Goal: Task Accomplishment & Management: Manage account settings

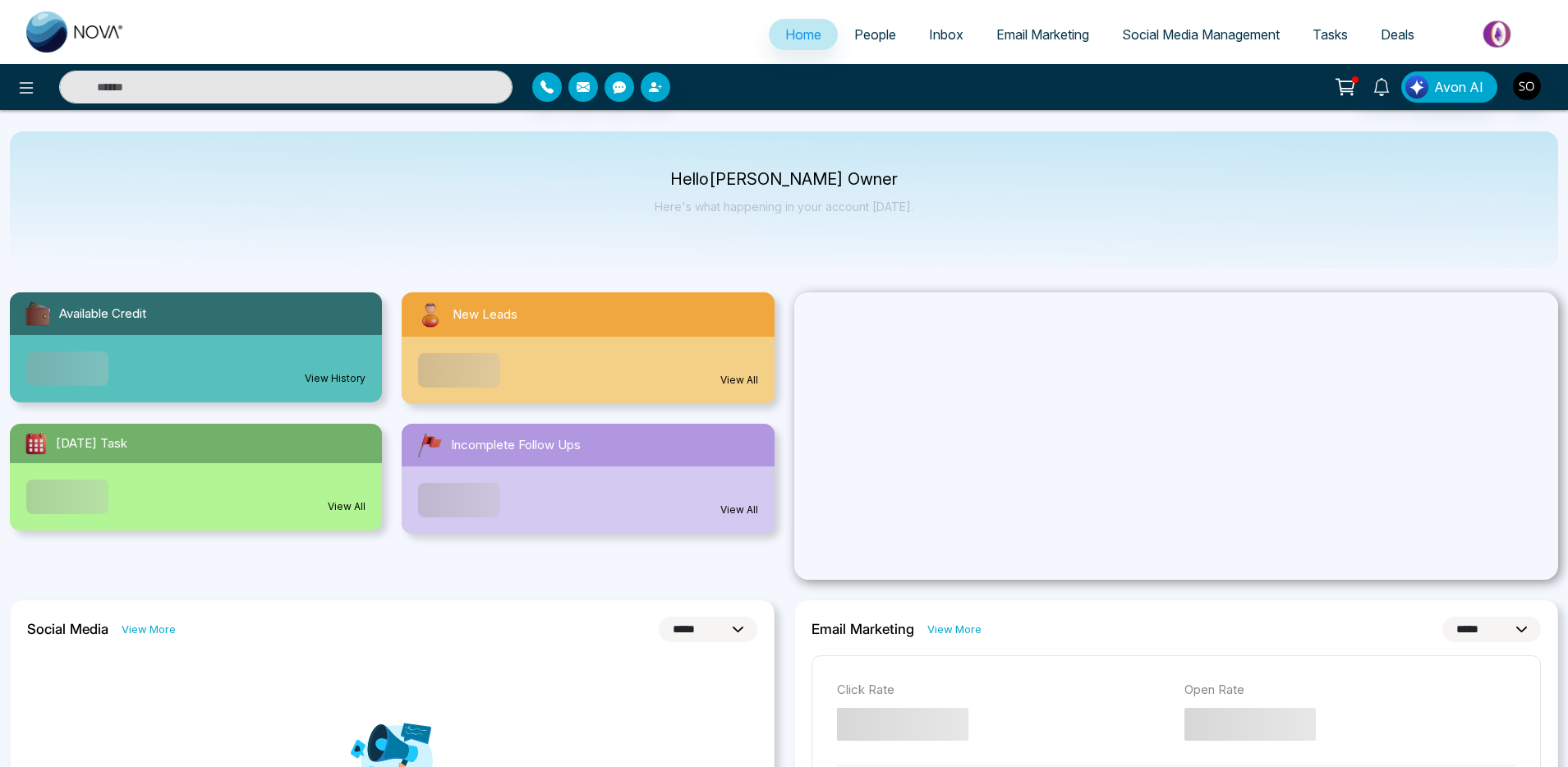
select select "*"
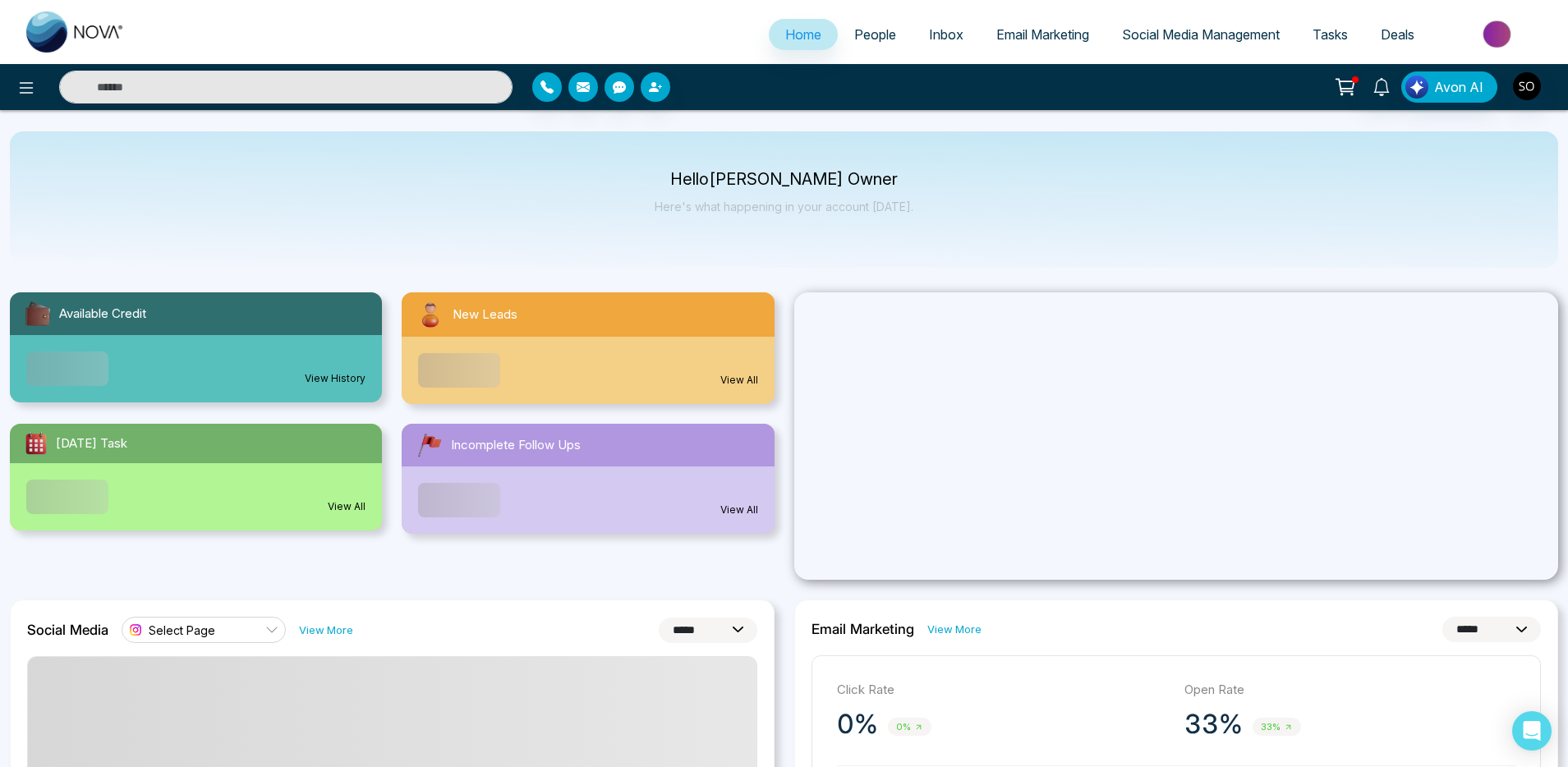
click at [881, 34] on span "People" at bounding box center [875, 35] width 42 height 16
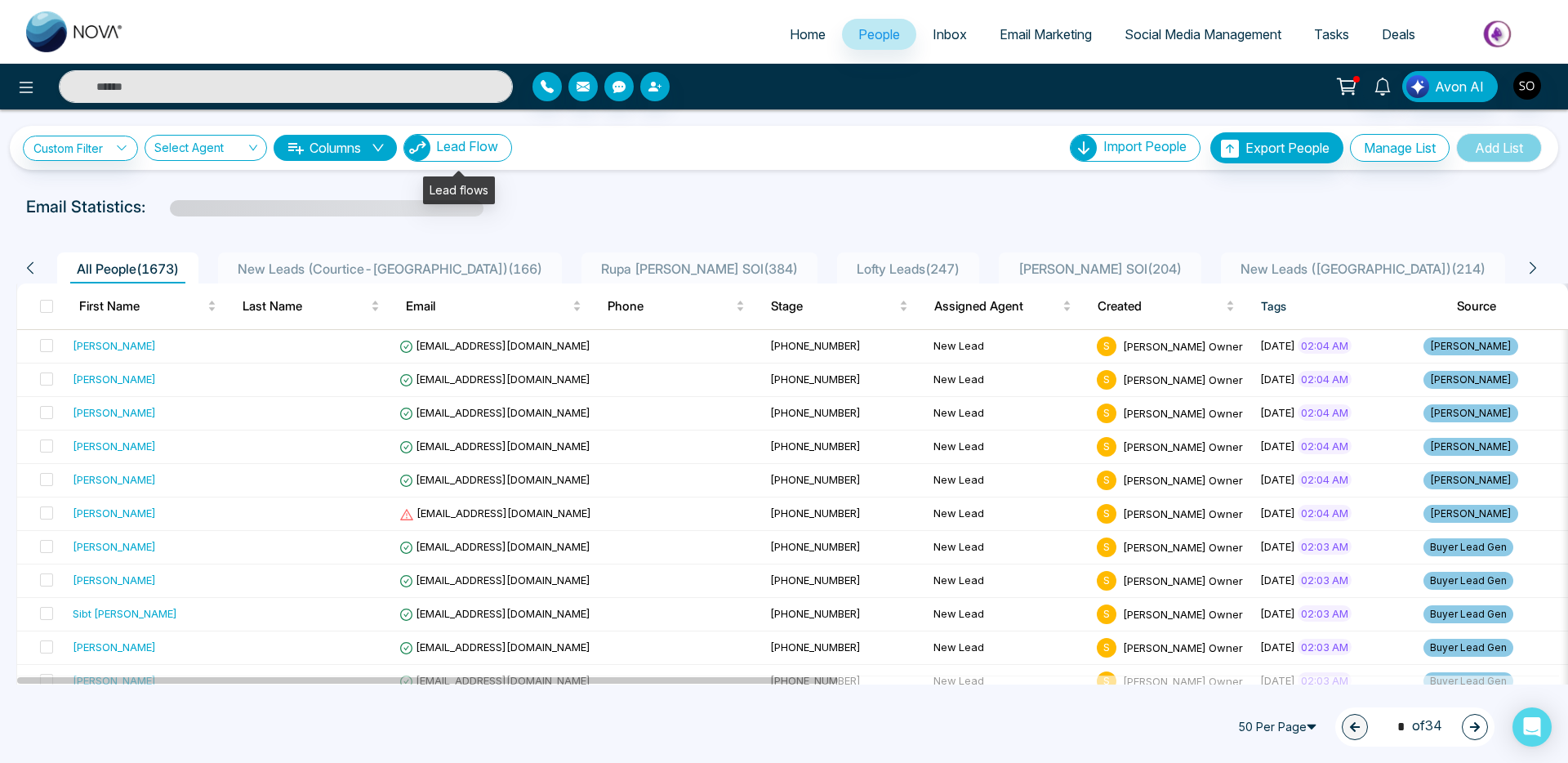
click at [487, 150] on span "Lead Flow" at bounding box center [467, 147] width 62 height 16
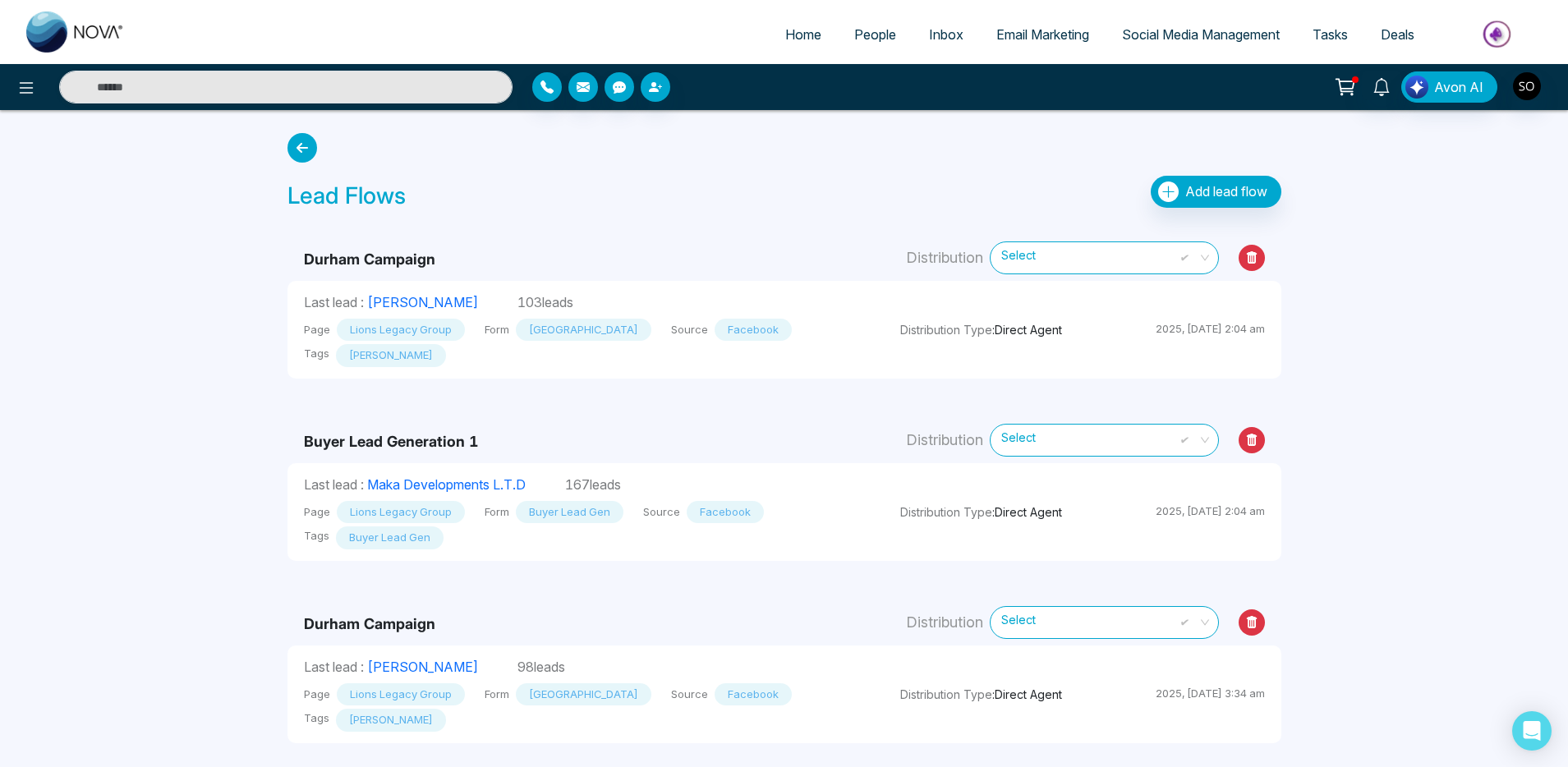
click at [1086, 260] on span "Select" at bounding box center [1105, 257] width 206 height 29
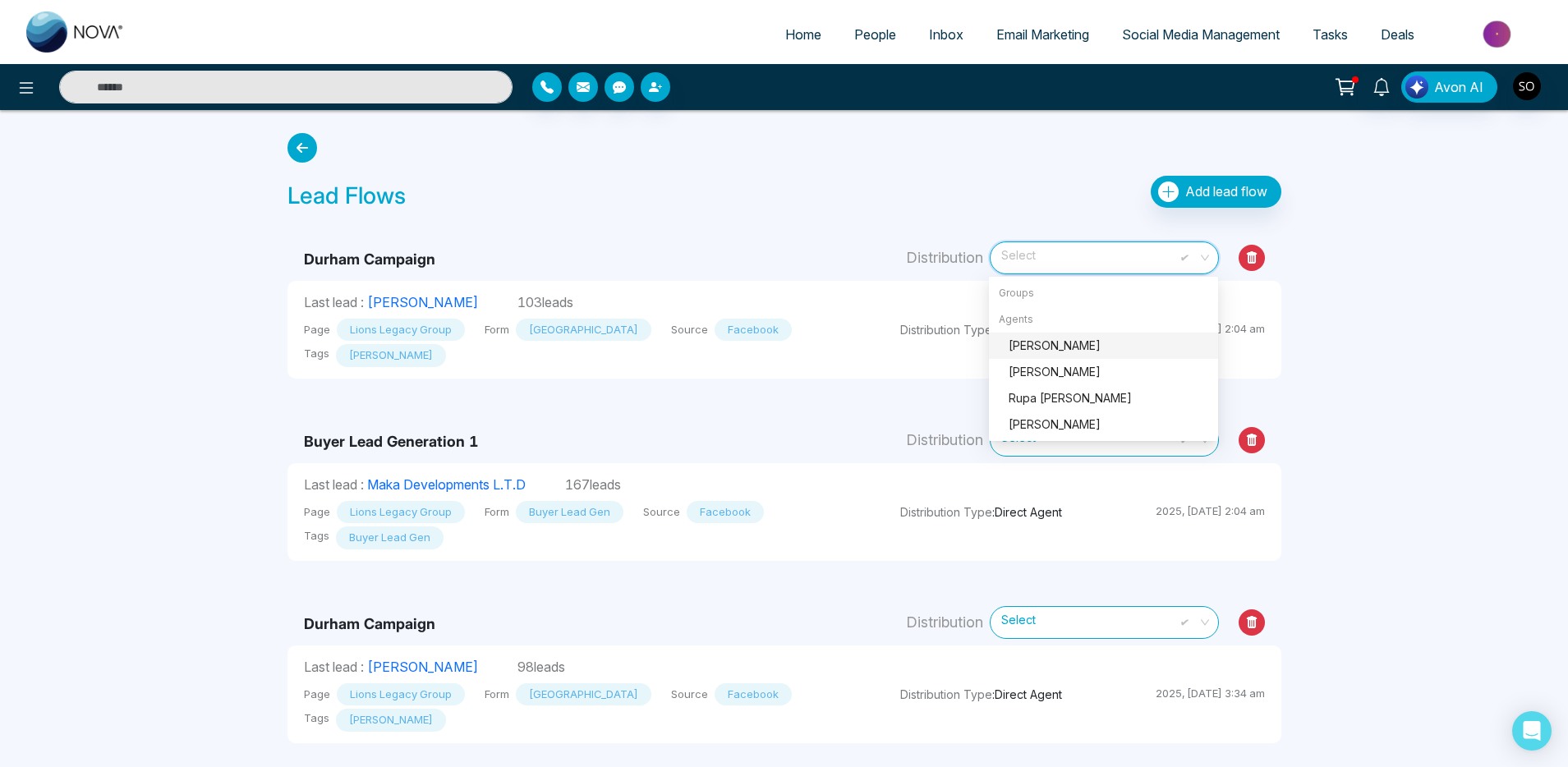
click at [1086, 260] on span "Select" at bounding box center [1105, 257] width 206 height 29
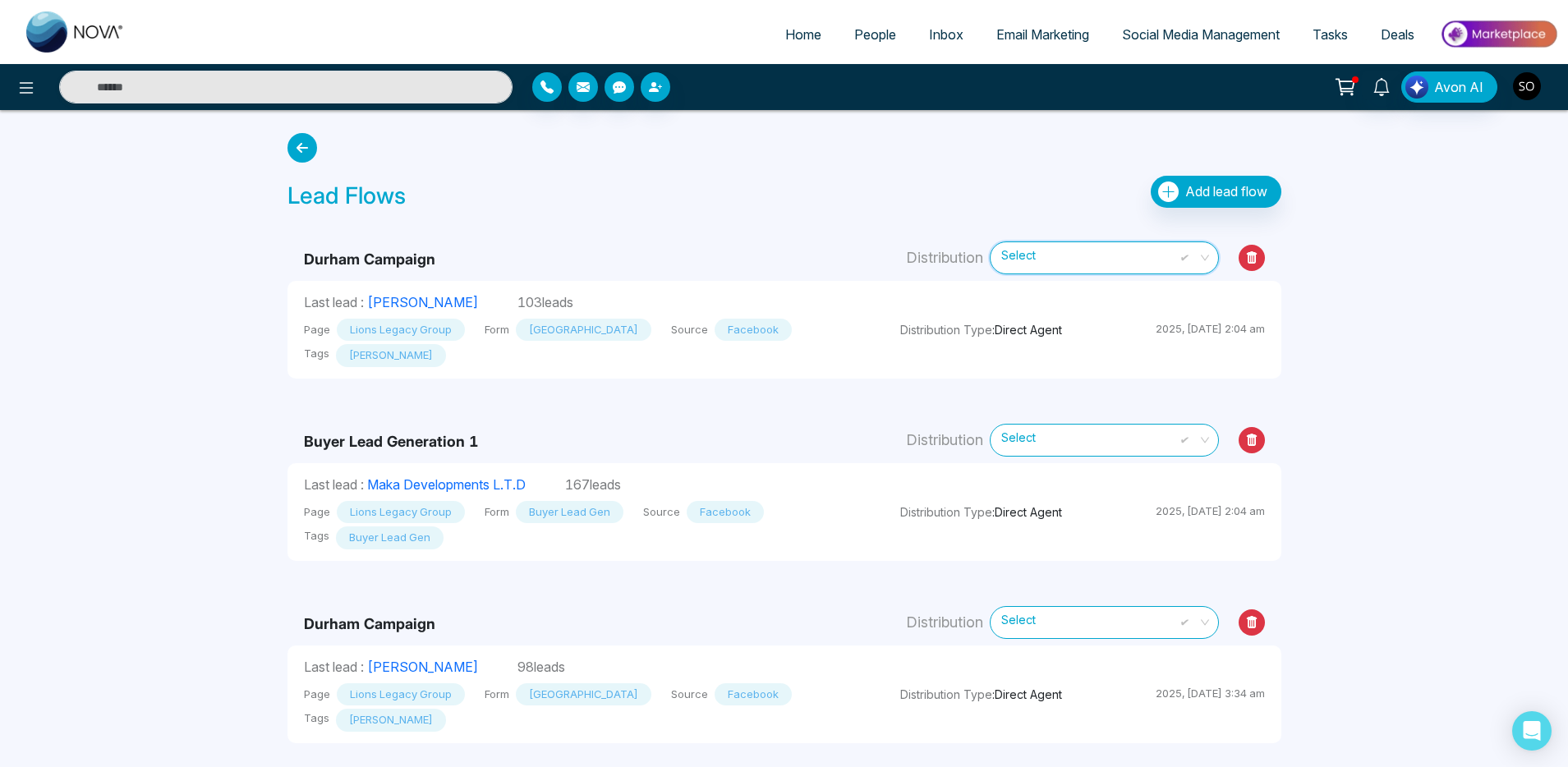
click at [1531, 86] on img "button" at bounding box center [1527, 86] width 28 height 28
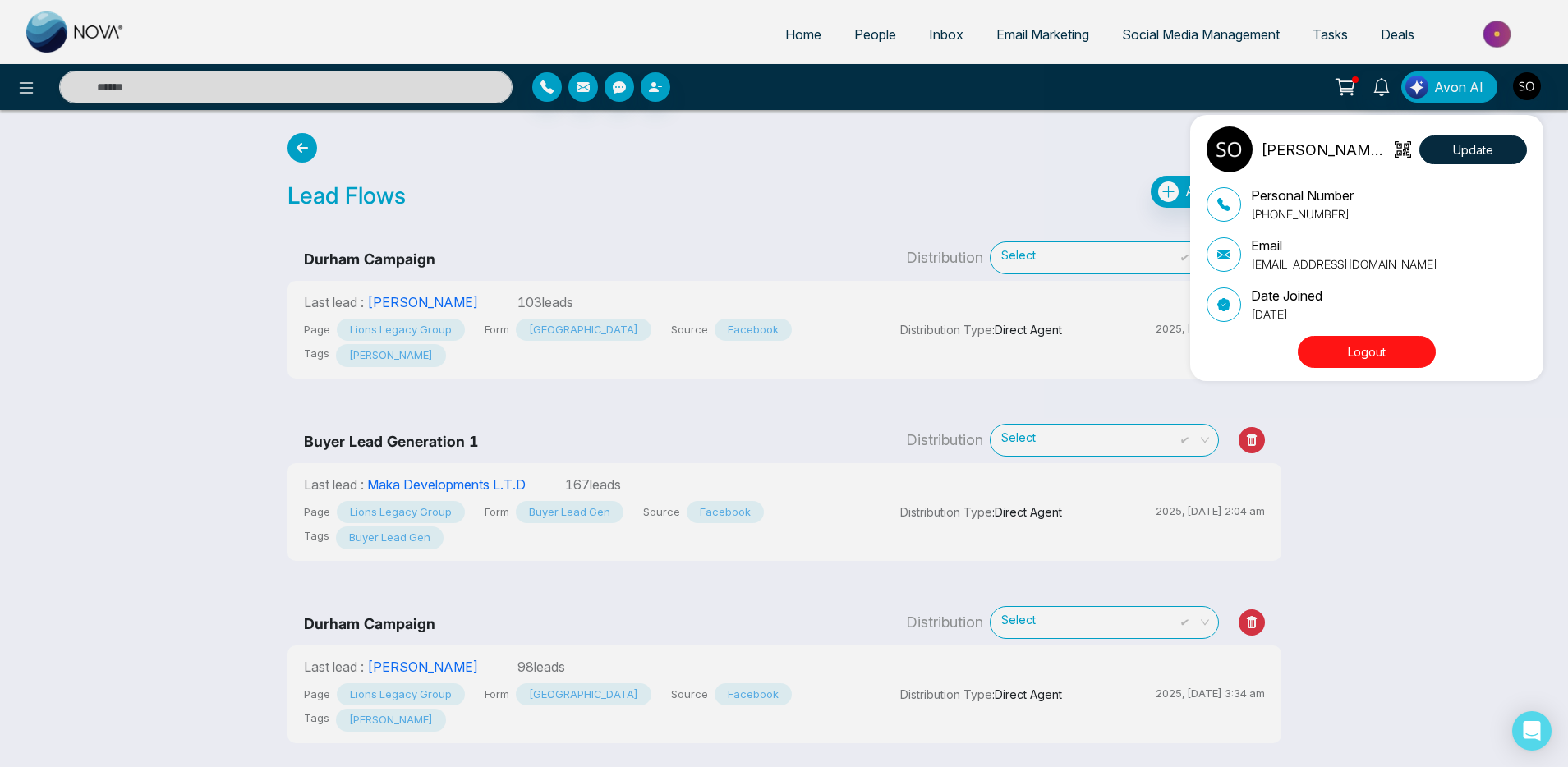
click at [1362, 347] on button "Logout" at bounding box center [1367, 351] width 138 height 32
